Goal: Task Accomplishment & Management: Complete application form

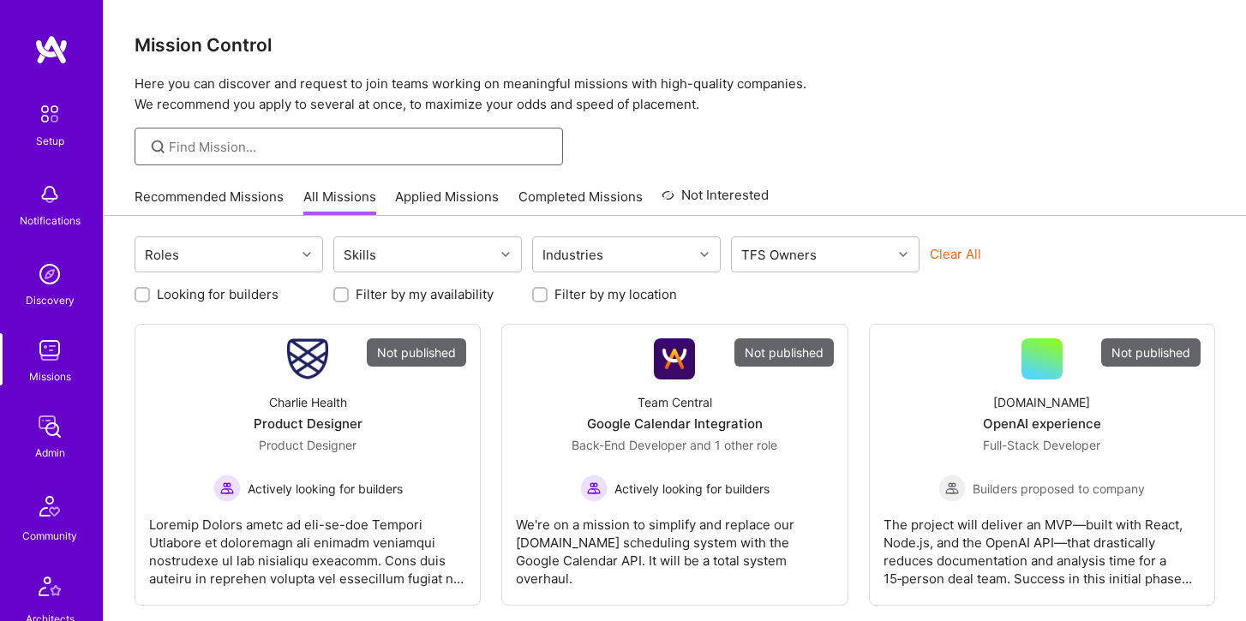
click at [220, 149] on input at bounding box center [359, 147] width 381 height 18
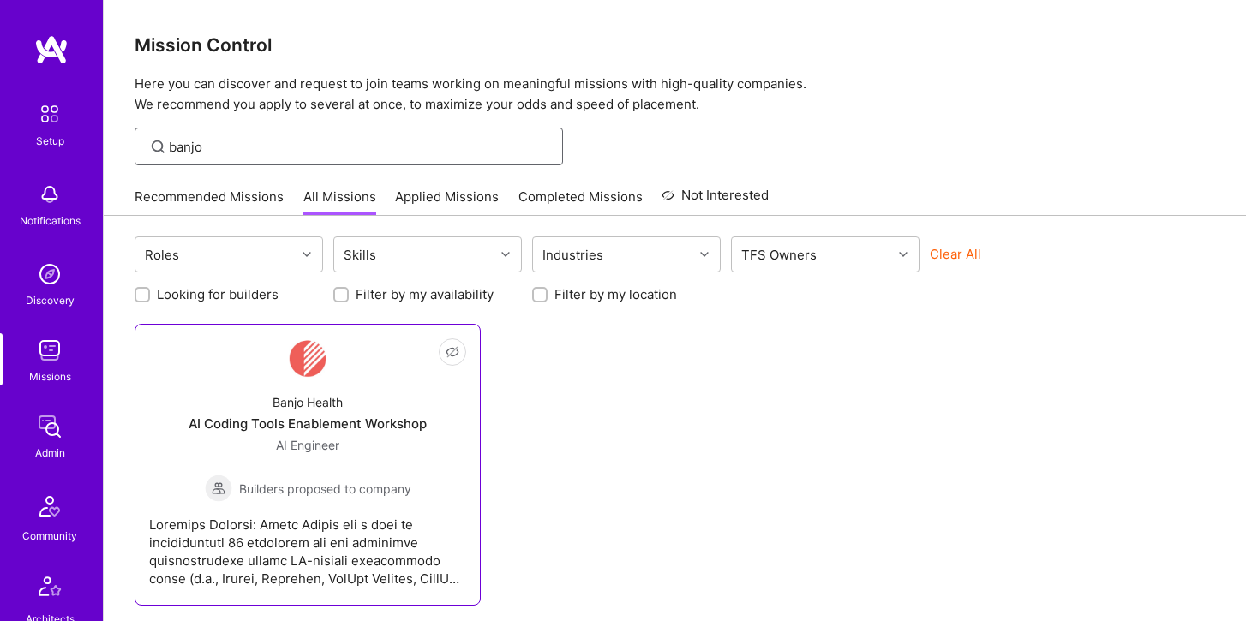
type input "banjo"
click at [294, 383] on div "Banjo Health AI Coding Tools Enablement Workshop AI Engineer Builders proposed …" at bounding box center [307, 441] width 317 height 123
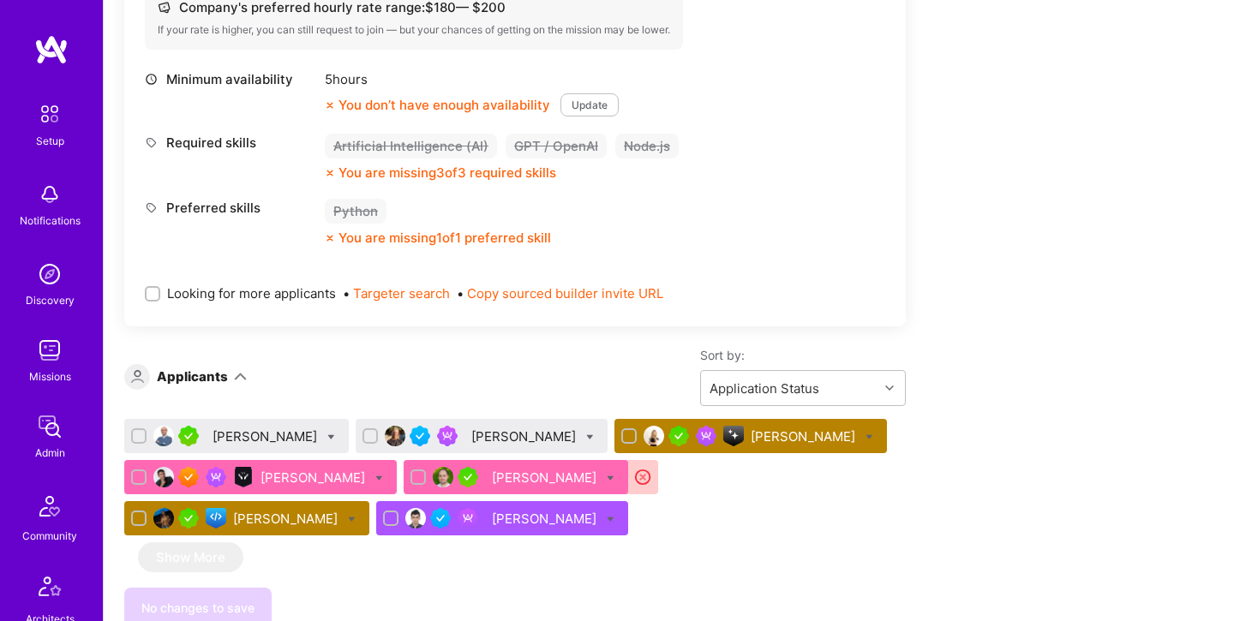
scroll to position [729, 0]
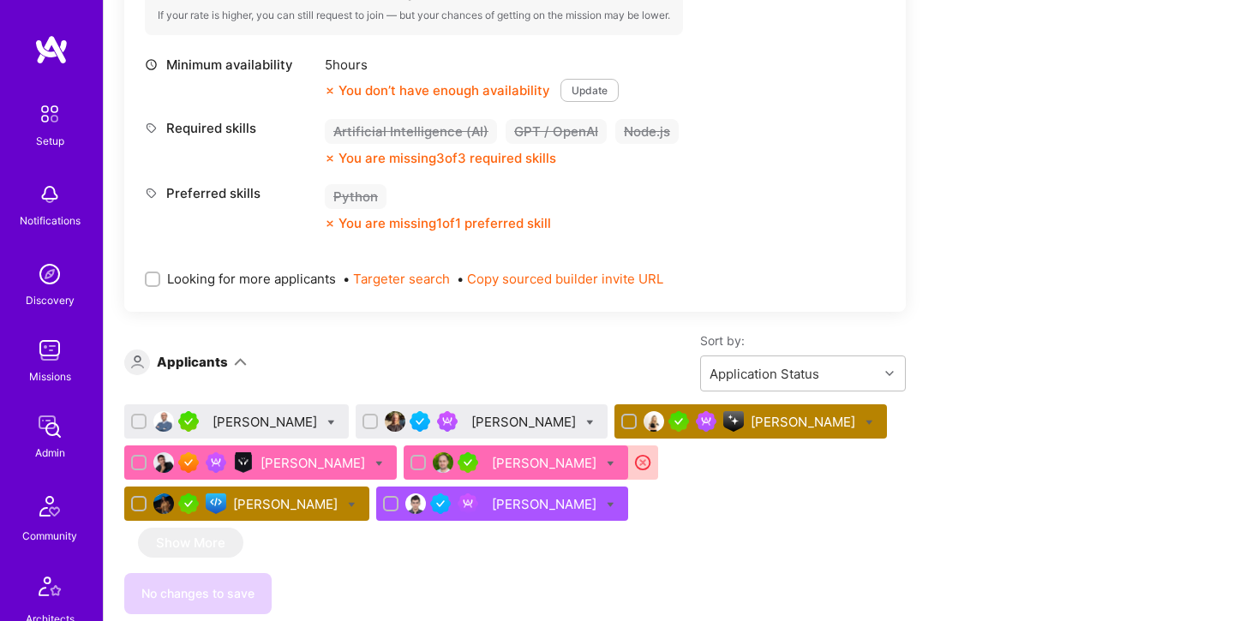
click at [369, 487] on div "[PERSON_NAME]" at bounding box center [246, 504] width 245 height 34
click at [356, 501] on icon at bounding box center [352, 505] width 8 height 8
checkbox input "true"
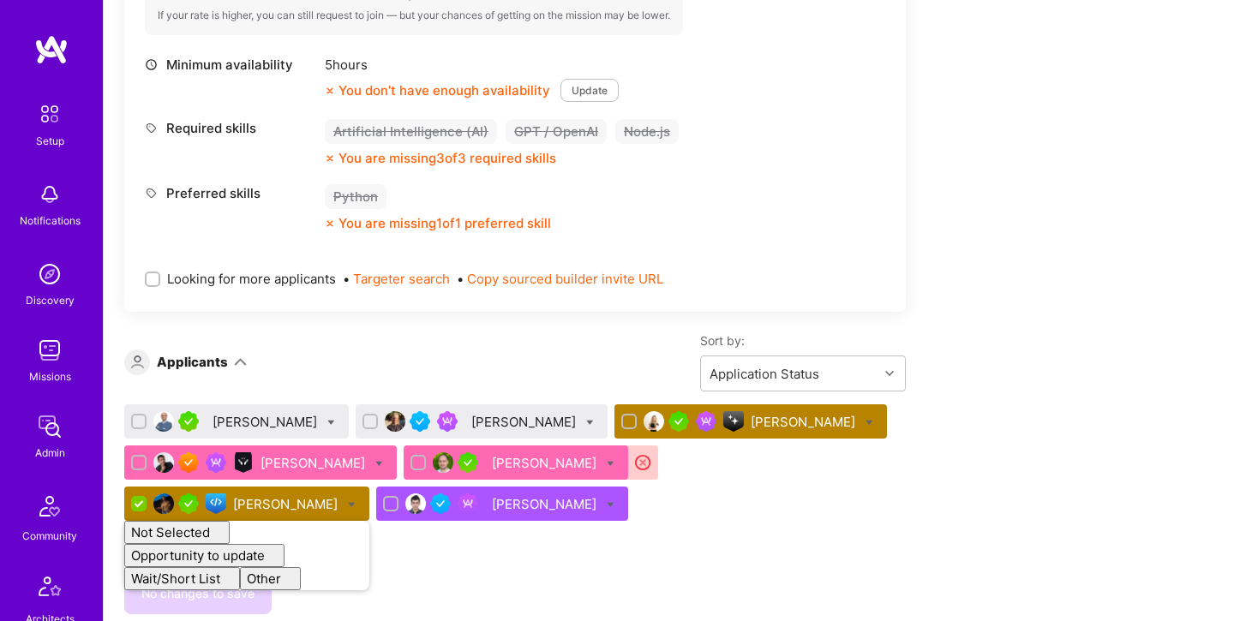
click at [341, 495] on div "[PERSON_NAME]" at bounding box center [287, 504] width 108 height 18
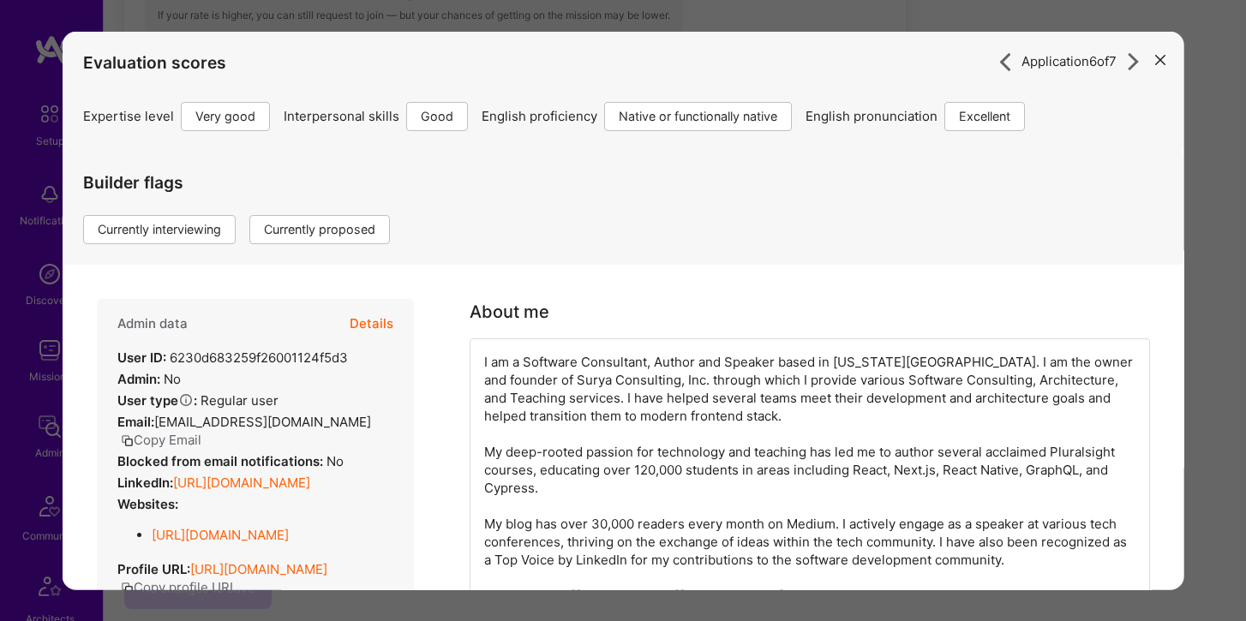
click at [386, 320] on button "Details" at bounding box center [372, 323] width 44 height 50
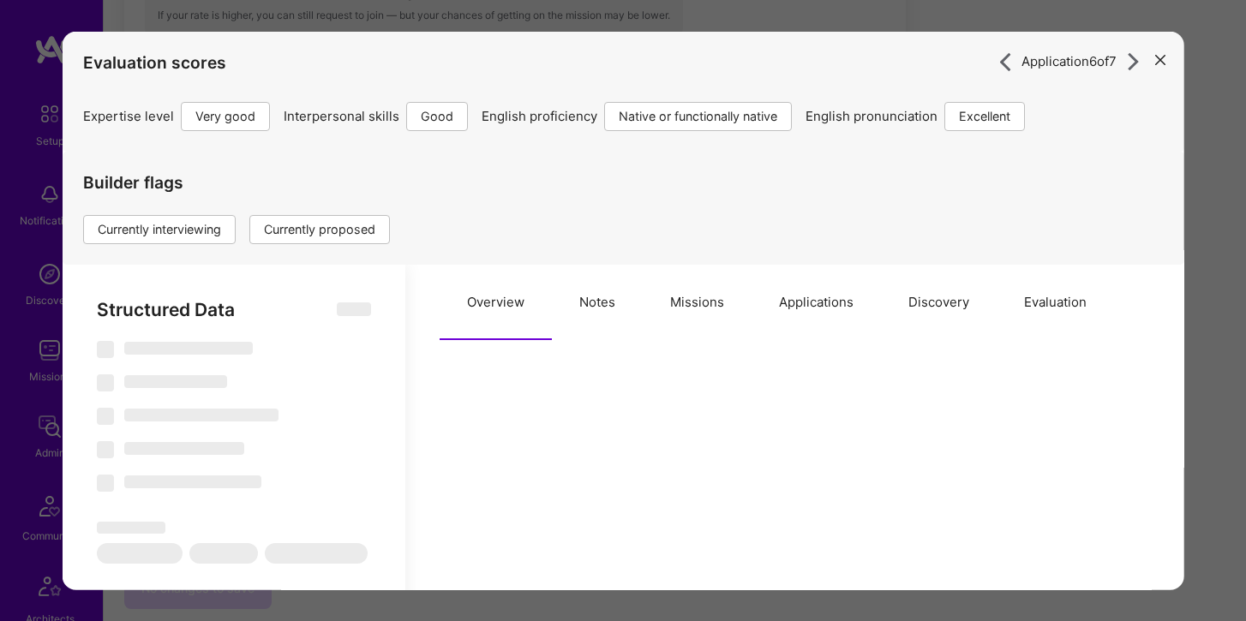
click at [787, 294] on button "Applications" at bounding box center [815, 301] width 129 height 75
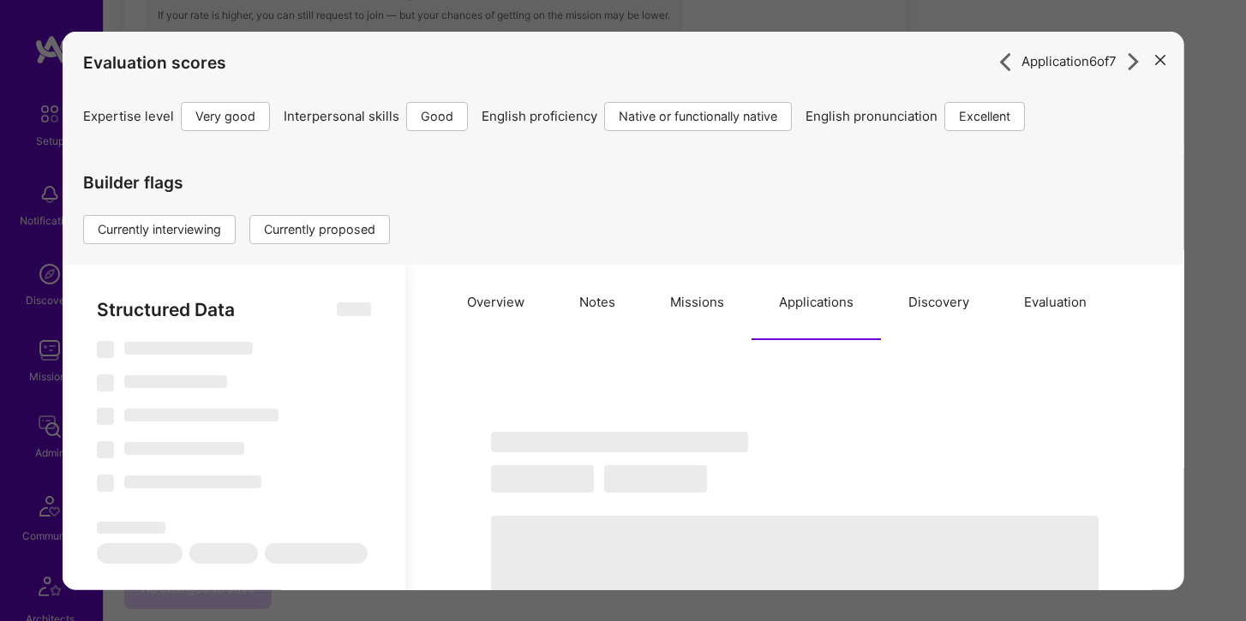
select select "Right Now"
select select "5"
select select "4"
select select "7"
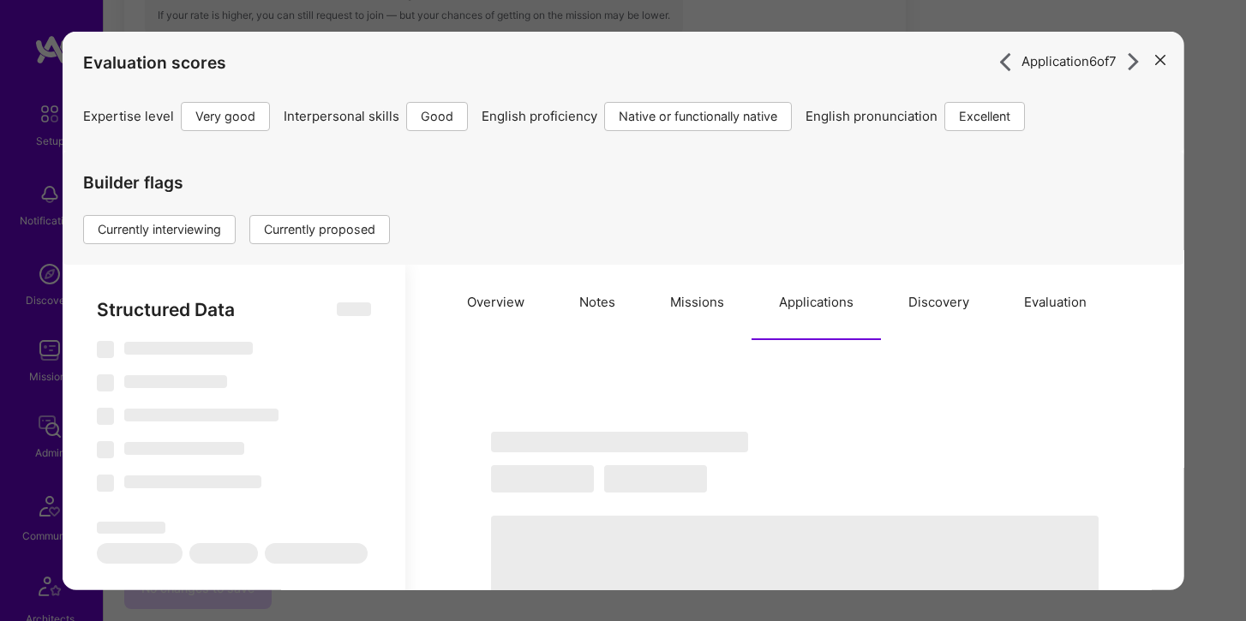
select select "US"
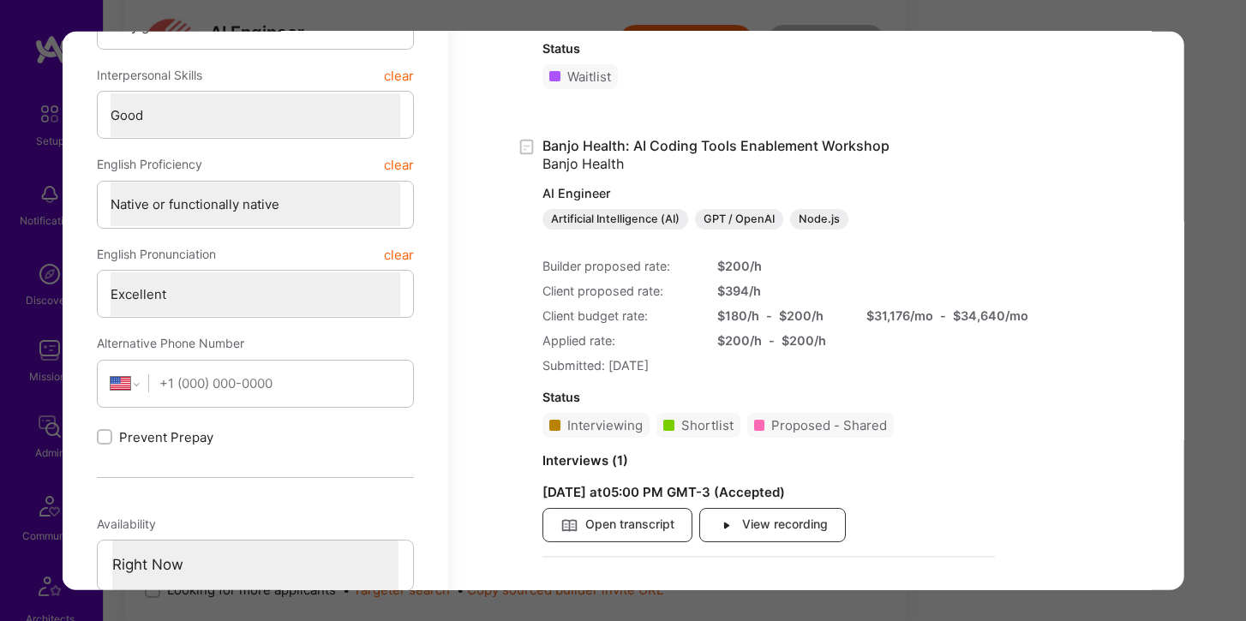
scroll to position [667, 0]
